Goal: Navigation & Orientation: Find specific page/section

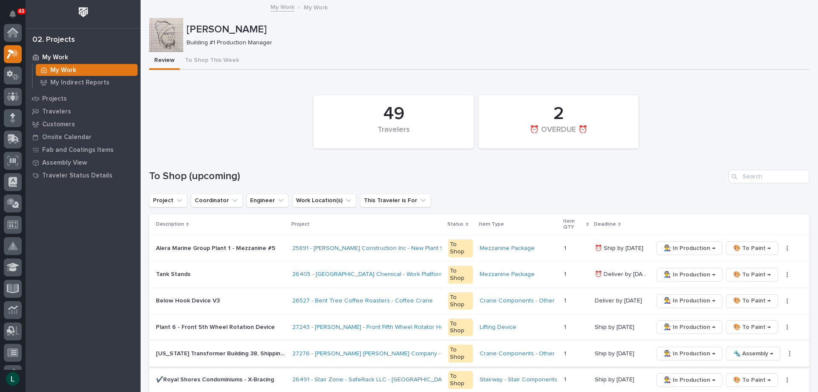
click at [516, 362] on td "Crane Components - Other" at bounding box center [518, 353] width 84 height 26
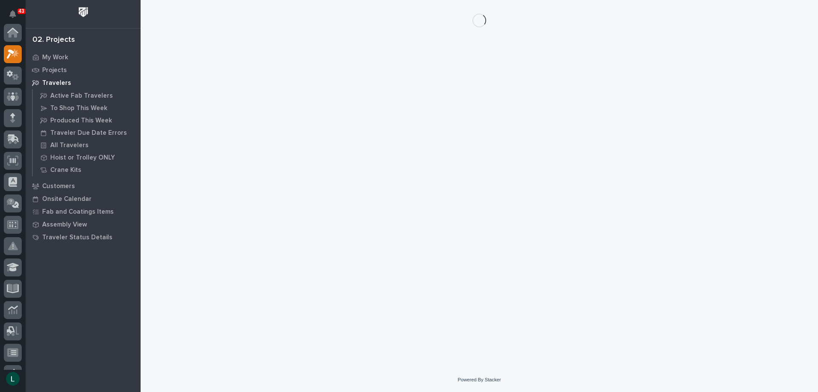
scroll to position [21, 0]
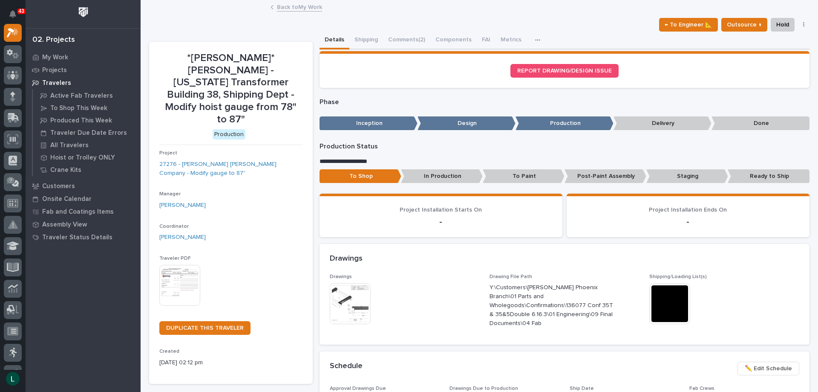
click at [178, 265] on img at bounding box center [179, 285] width 41 height 41
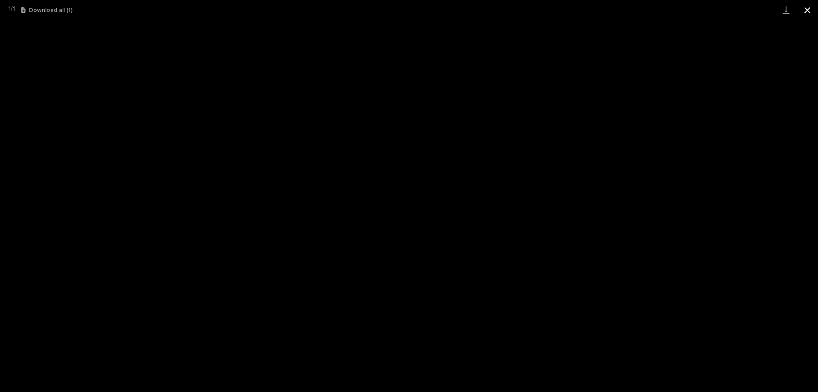
click at [808, 9] on button "Close gallery" at bounding box center [807, 10] width 21 height 20
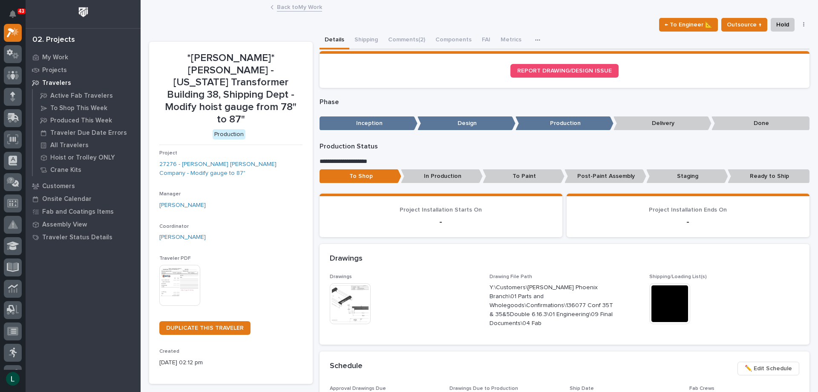
click at [281, 8] on link "Back to My Work" at bounding box center [299, 7] width 45 height 10
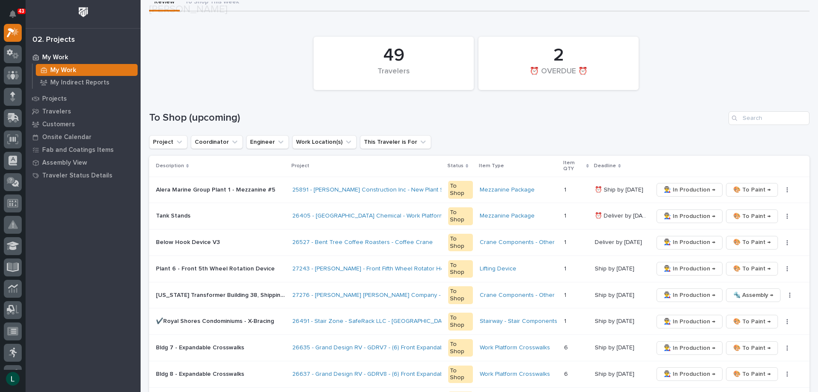
scroll to position [85, 0]
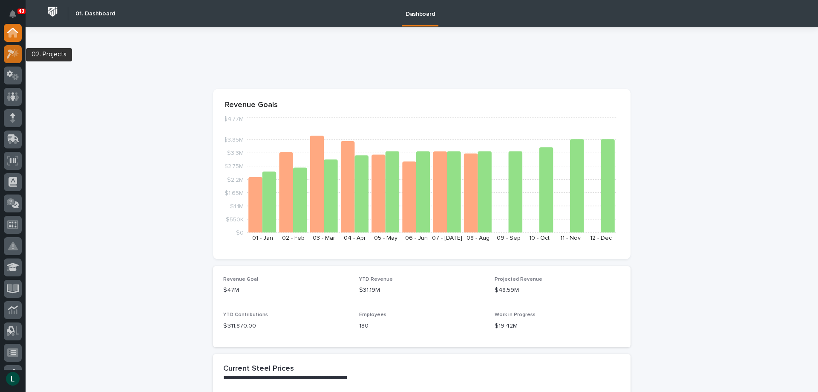
click at [15, 53] on icon at bounding box center [15, 53] width 7 height 9
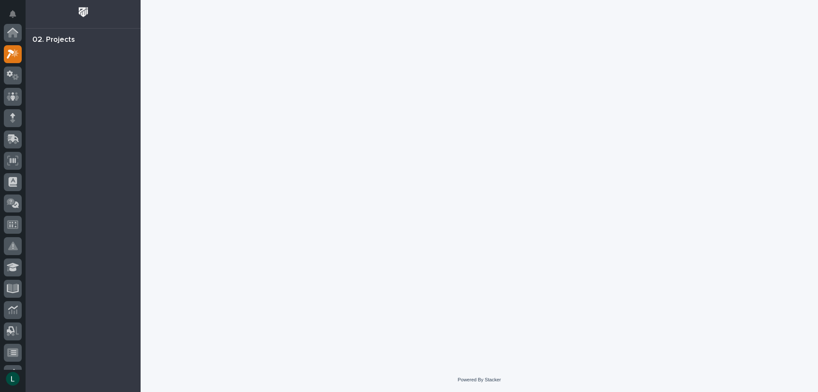
scroll to position [21, 0]
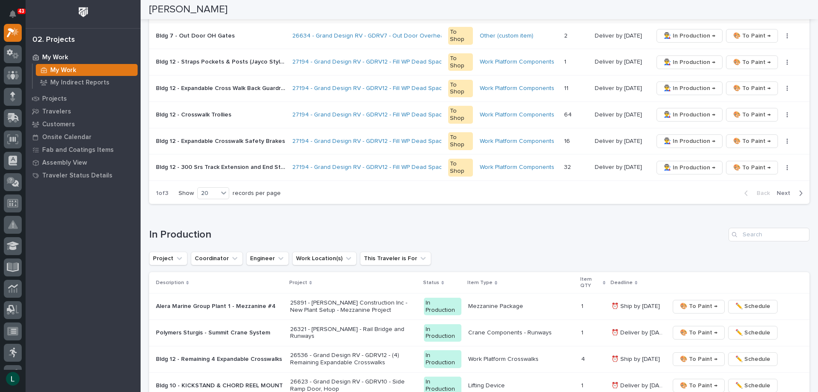
scroll to position [597, 0]
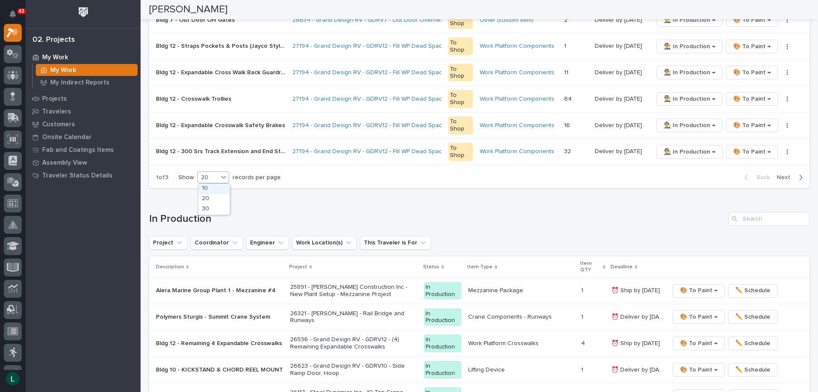
click at [214, 178] on div "20" at bounding box center [208, 177] width 20 height 9
click at [210, 208] on div "30" at bounding box center [214, 209] width 31 height 10
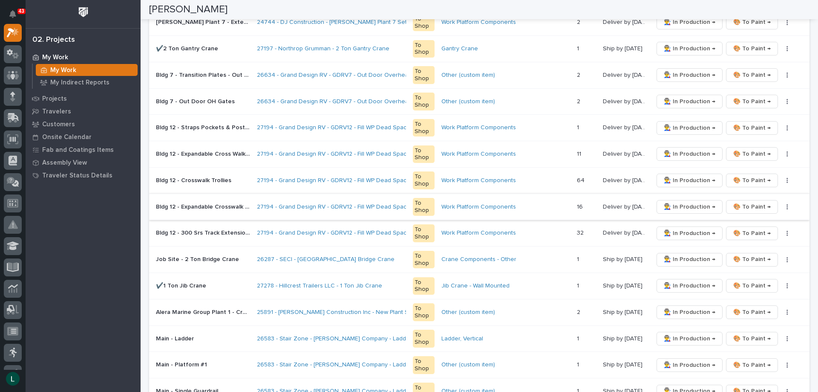
scroll to position [217, 0]
